Goal: Information Seeking & Learning: Learn about a topic

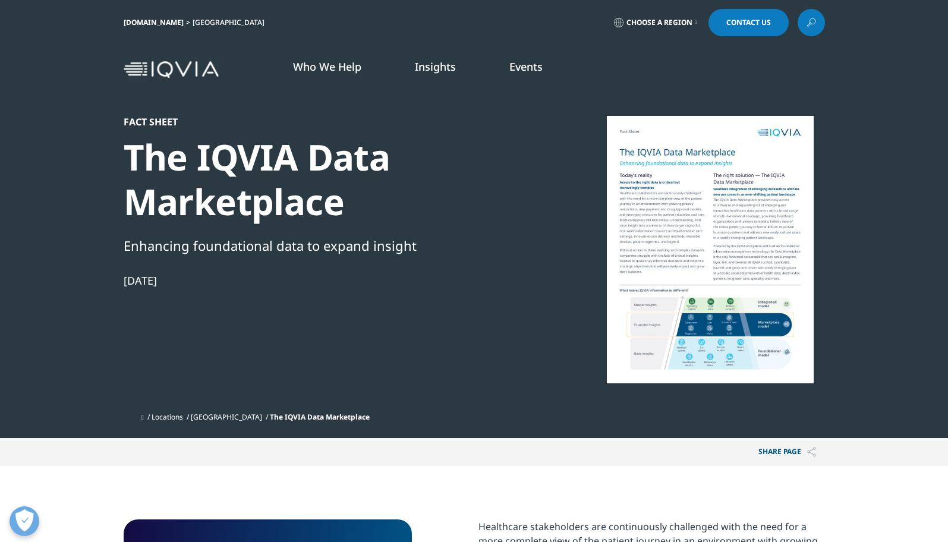
scroll to position [213, 701]
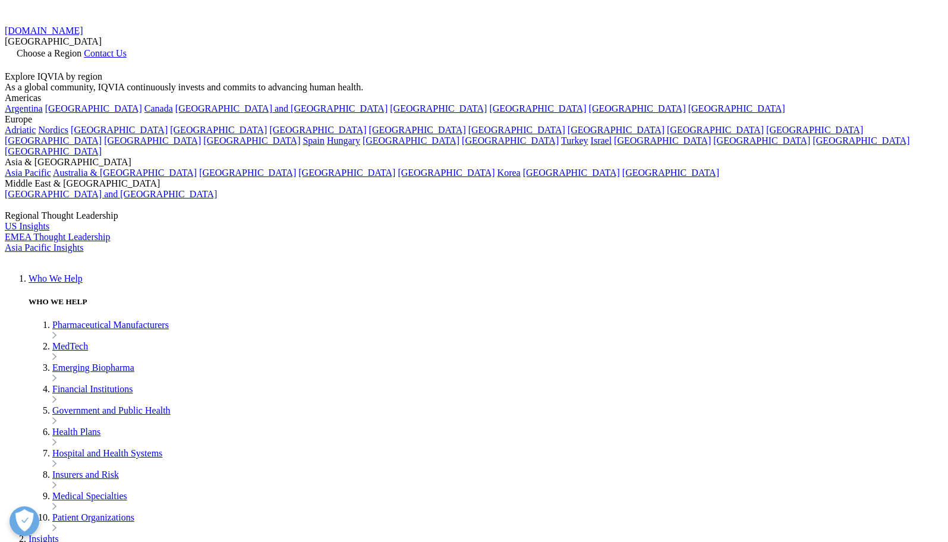
scroll to position [460, 701]
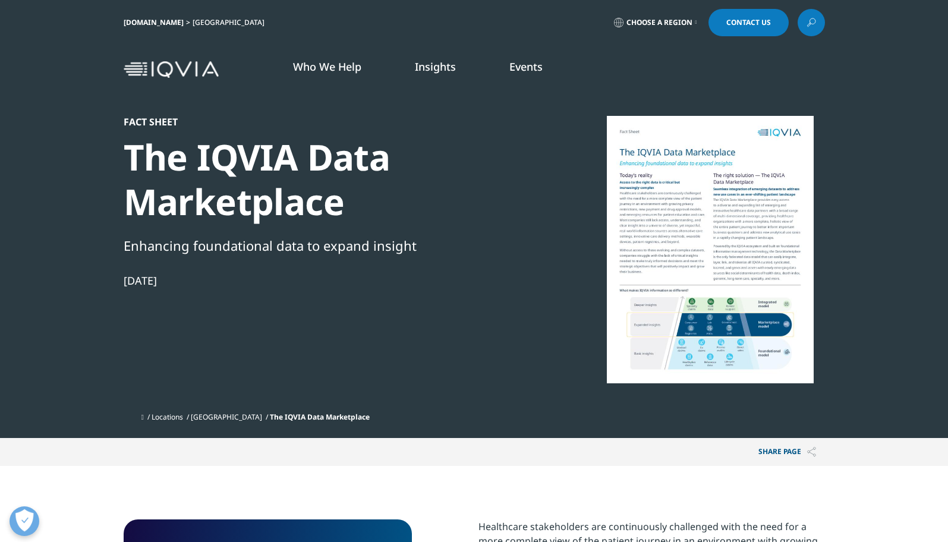
scroll to position [213, 701]
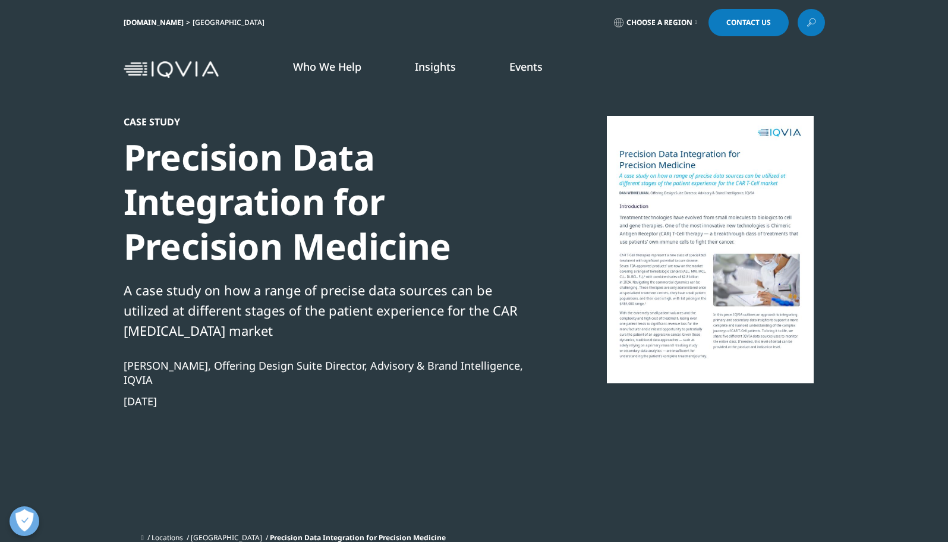
scroll to position [460, 701]
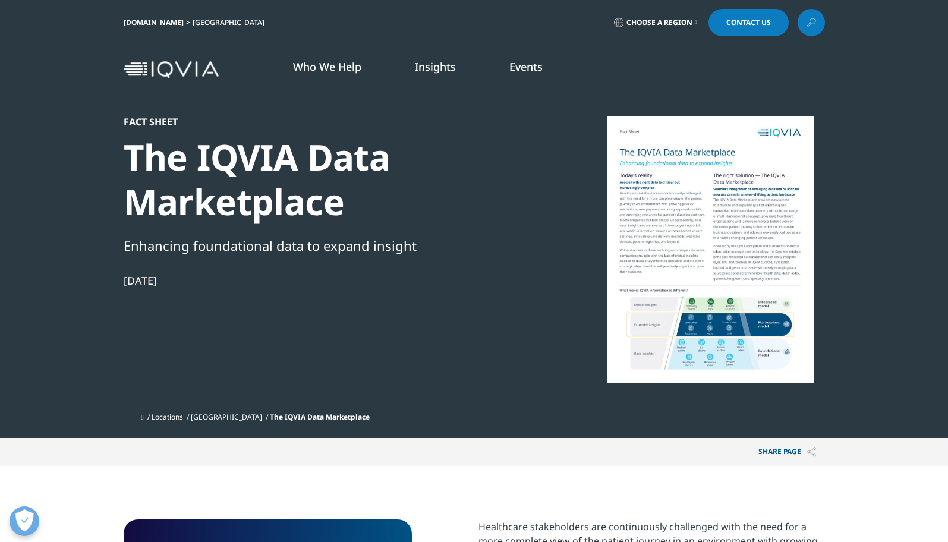
scroll to position [213, 701]
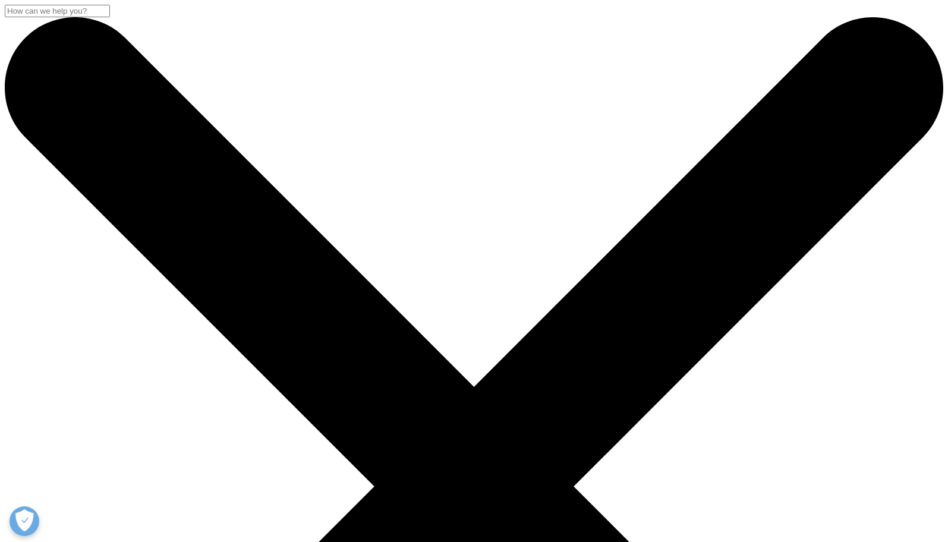
scroll to position [460, 701]
